Goal: Find specific page/section: Find specific page/section

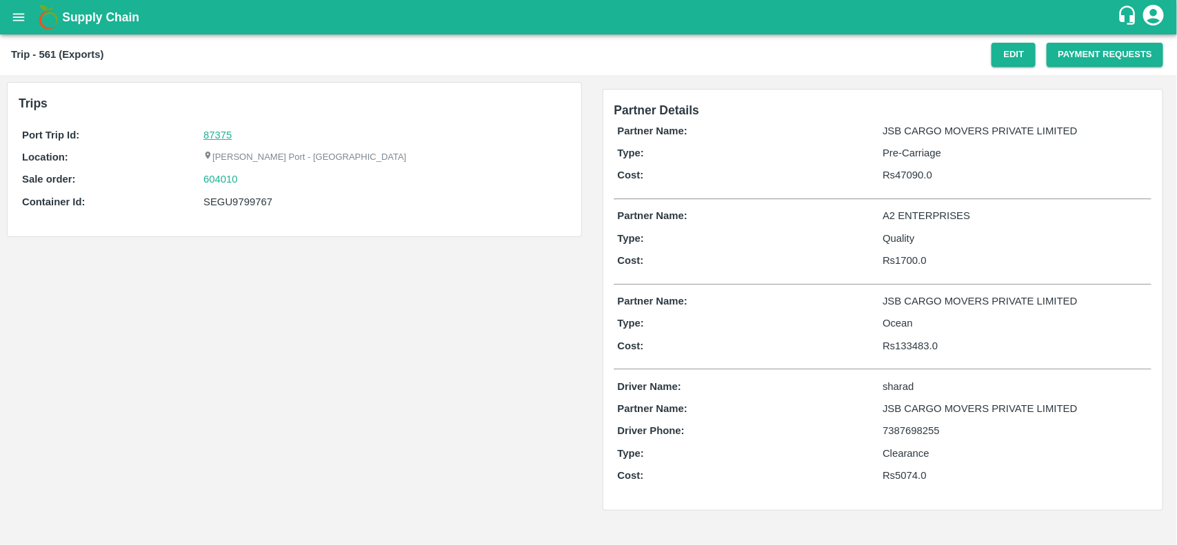
click at [216, 136] on link "87375" at bounding box center [217, 135] width 28 height 11
click at [257, 177] on div "604010" at bounding box center [384, 179] width 363 height 15
copy link "604010"
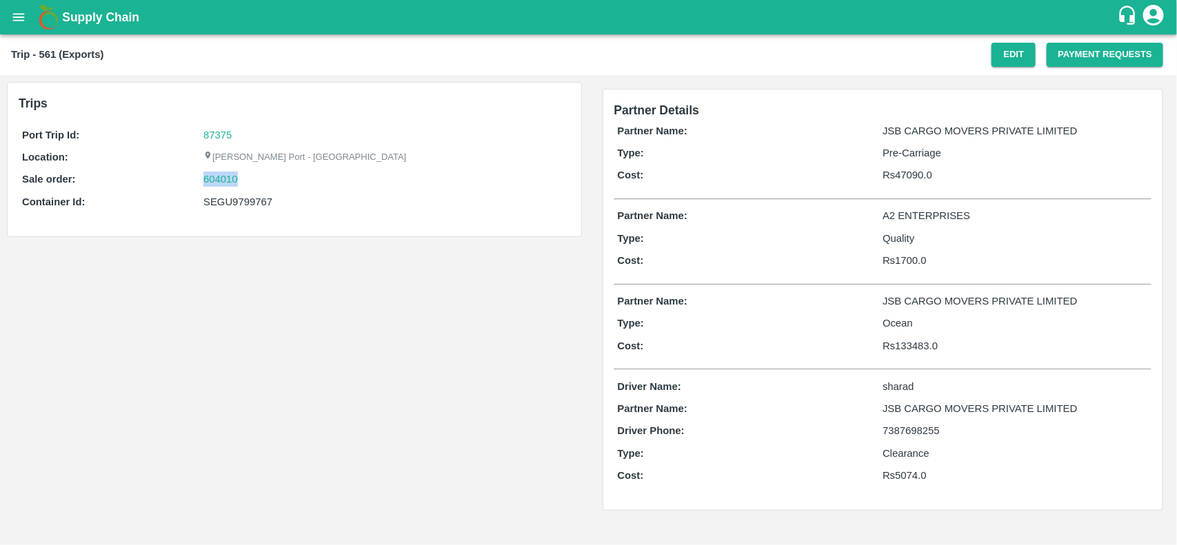
click at [257, 177] on div "604010" at bounding box center [384, 179] width 363 height 15
click at [216, 178] on link "604010" at bounding box center [220, 179] width 34 height 15
click at [232, 197] on div "SEGU9799767" at bounding box center [384, 201] width 363 height 15
copy div "SEGU9799767"
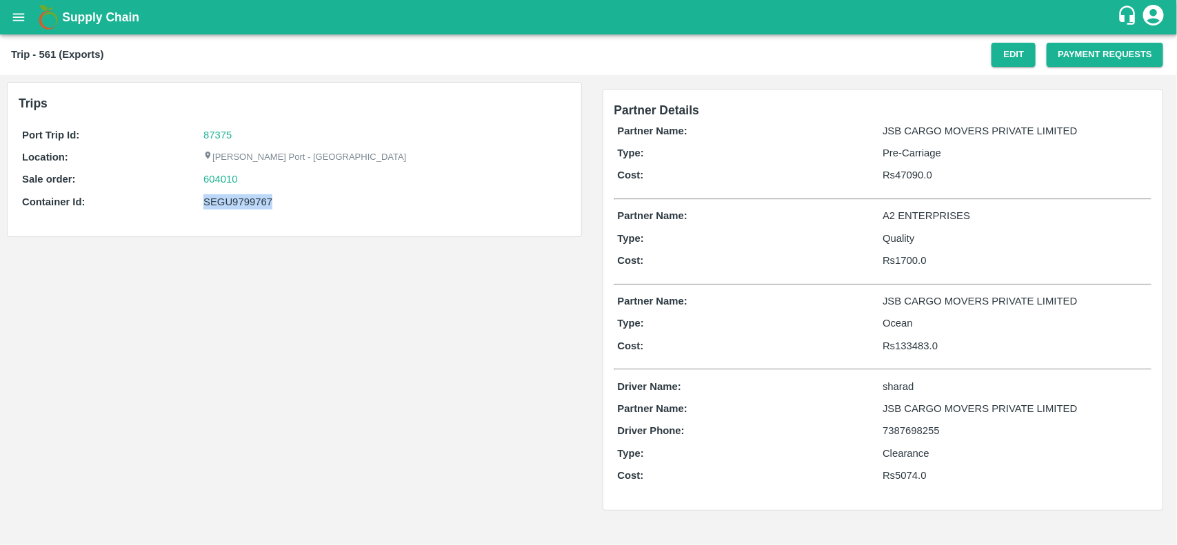
click at [232, 197] on div "SEGU9799767" at bounding box center [384, 201] width 363 height 15
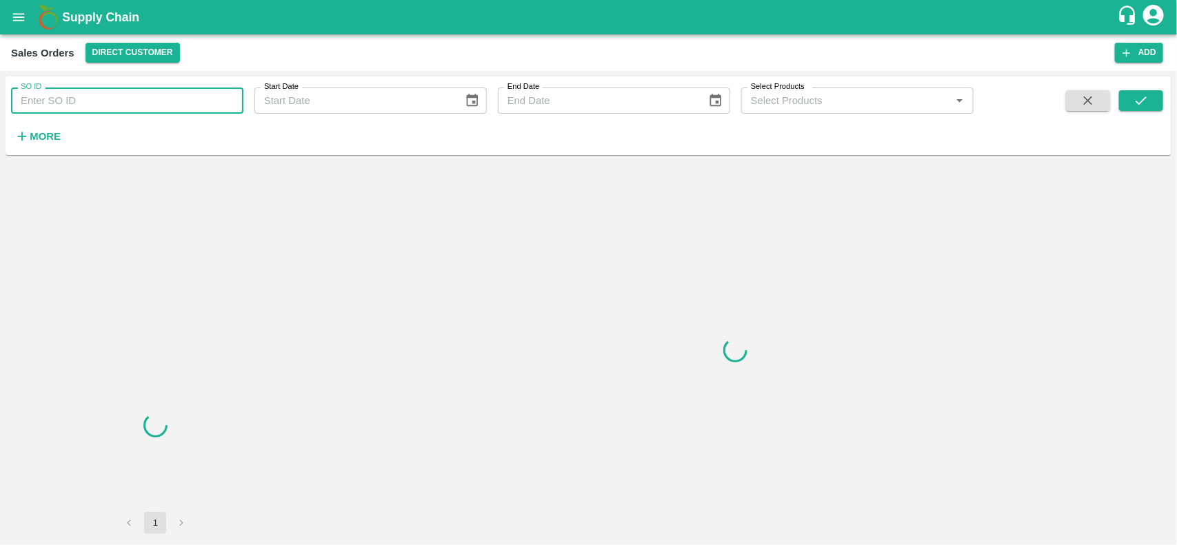
click at [114, 110] on input "SO ID" at bounding box center [127, 101] width 232 height 26
paste input "604010"
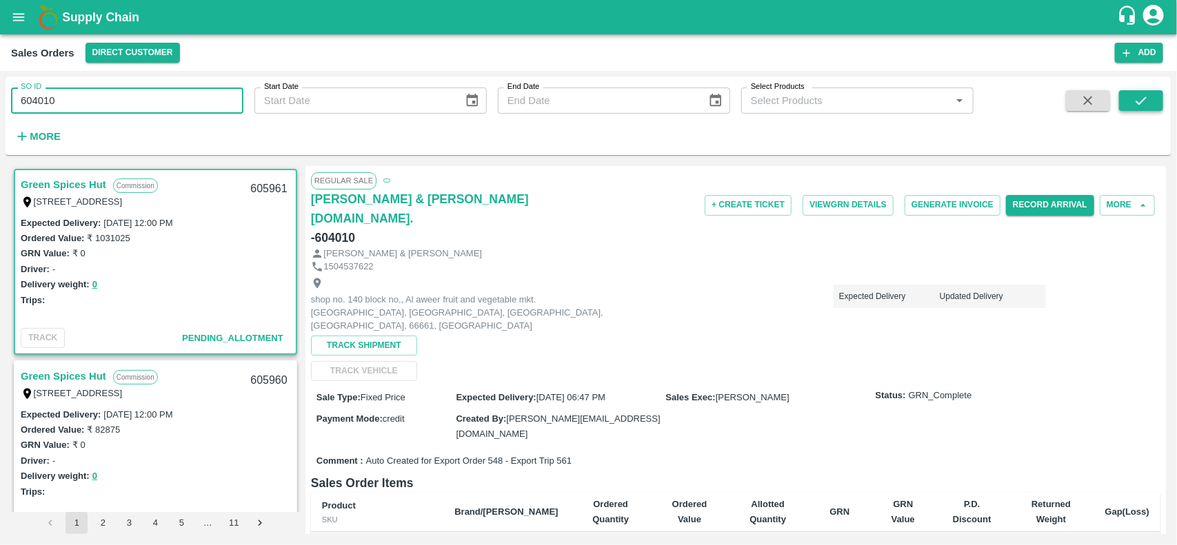
type input "604010"
click at [1125, 98] on button "submit" at bounding box center [1141, 100] width 44 height 21
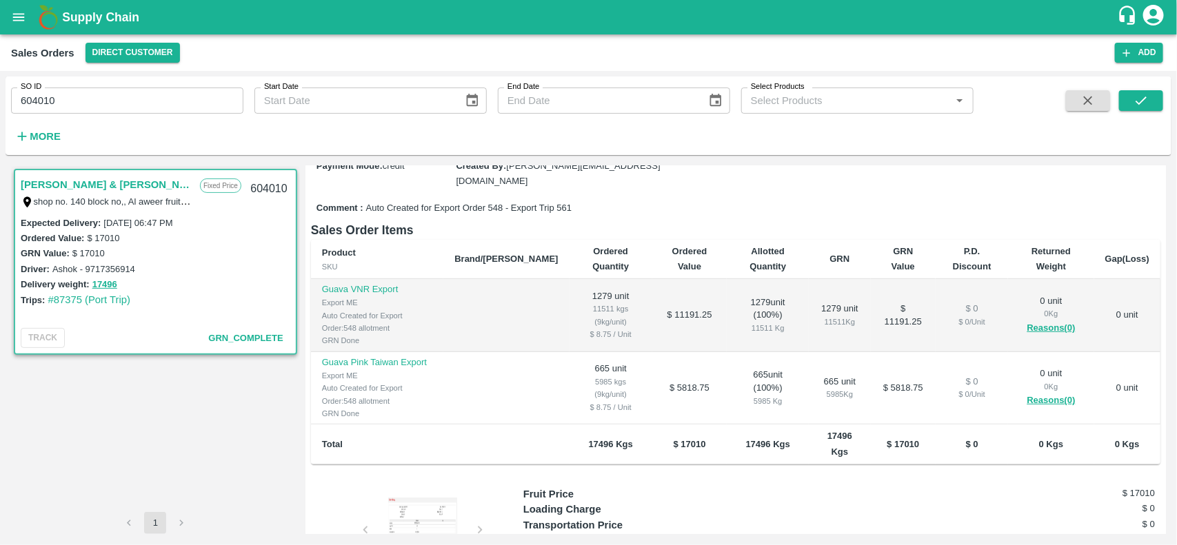
scroll to position [254, 0]
